Goal: Navigation & Orientation: Find specific page/section

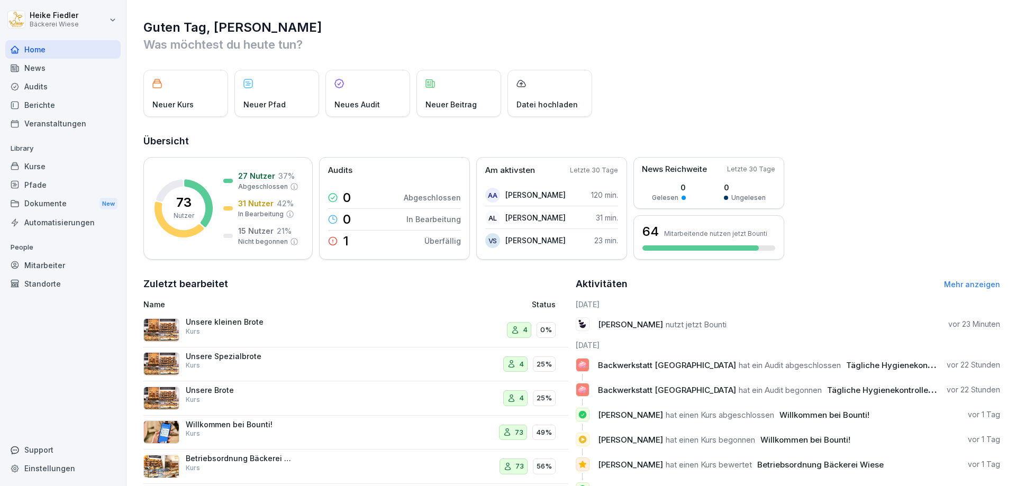
click at [43, 267] on div "Mitarbeiter" at bounding box center [62, 265] width 115 height 19
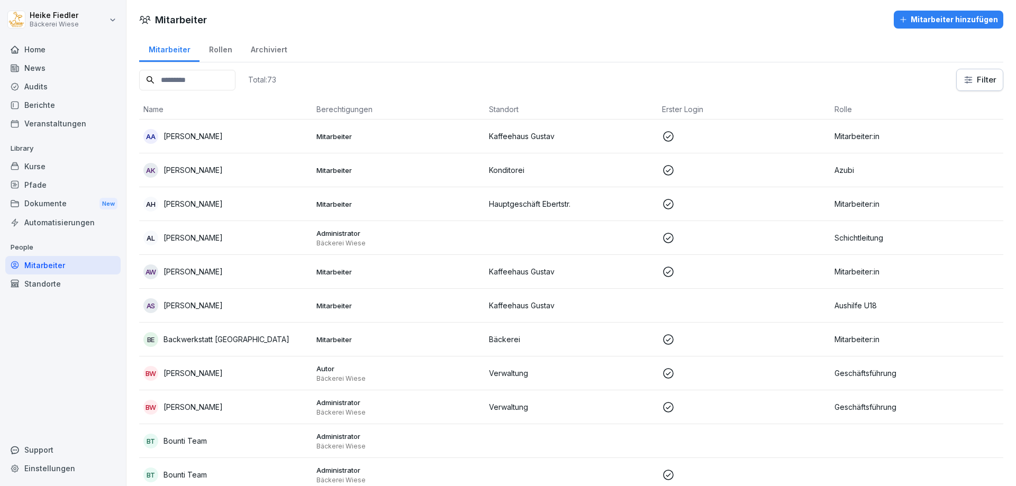
click at [35, 167] on div "Kurse" at bounding box center [62, 166] width 115 height 19
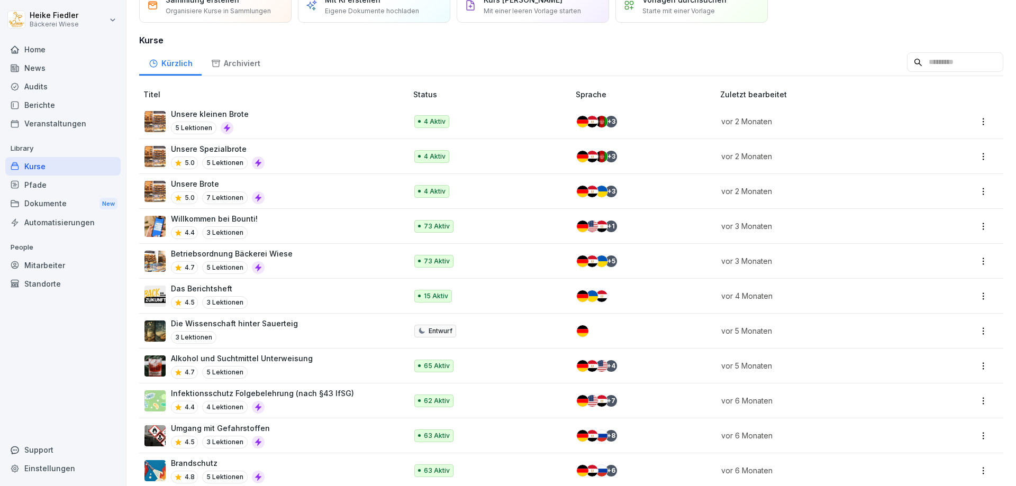
scroll to position [52, 0]
click at [337, 261] on div "Betriebsordnung Bäckerei Wiese 4.7 5 Lektionen" at bounding box center [270, 261] width 252 height 26
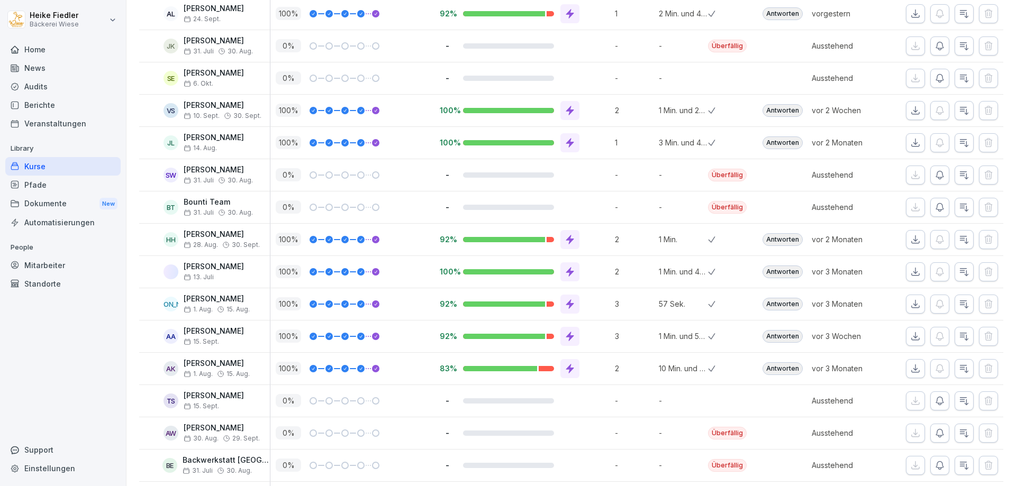
scroll to position [2216, 0]
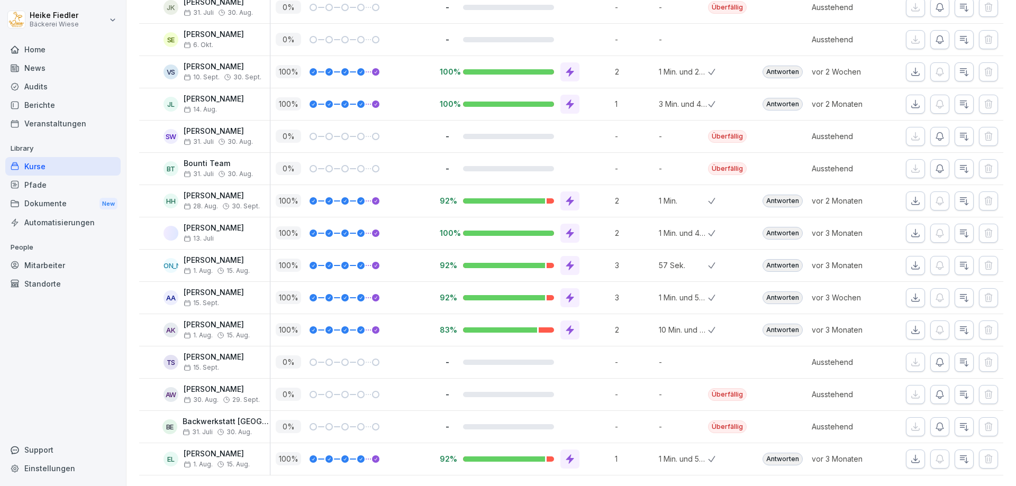
click at [47, 50] on div "Home" at bounding box center [62, 49] width 115 height 19
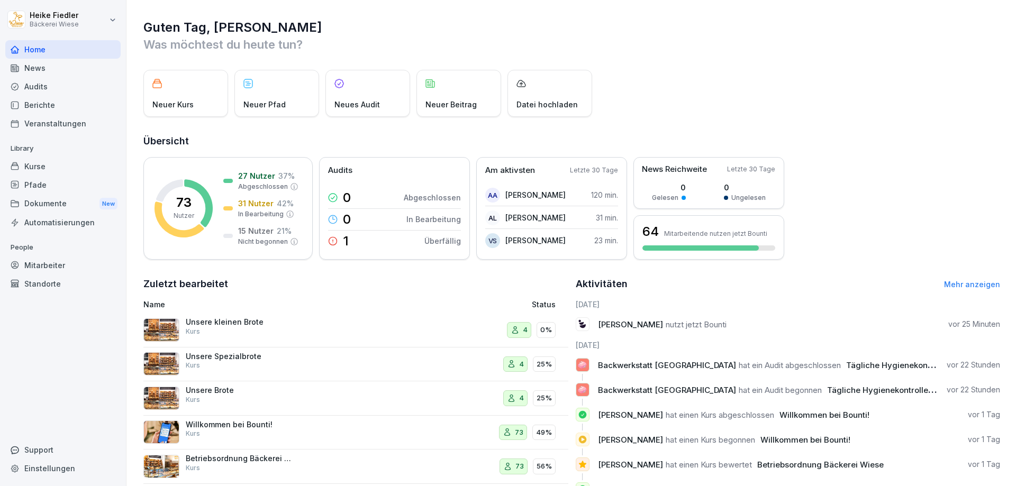
scroll to position [70, 0]
